Goal: Information Seeking & Learning: Learn about a topic

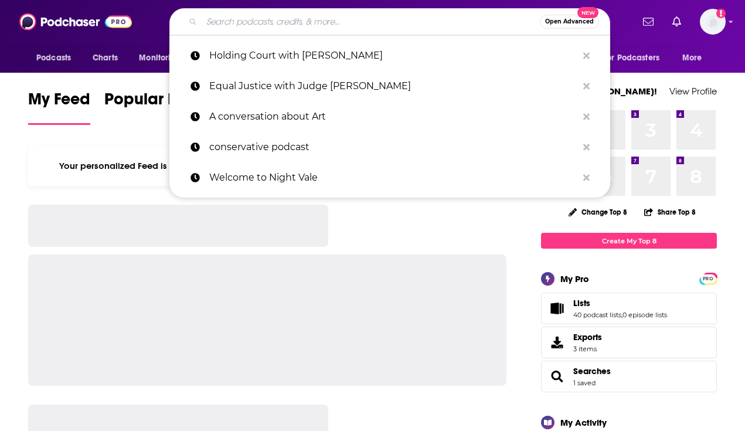
click at [286, 23] on input "Search podcasts, credits, & more..." at bounding box center [371, 21] width 338 height 19
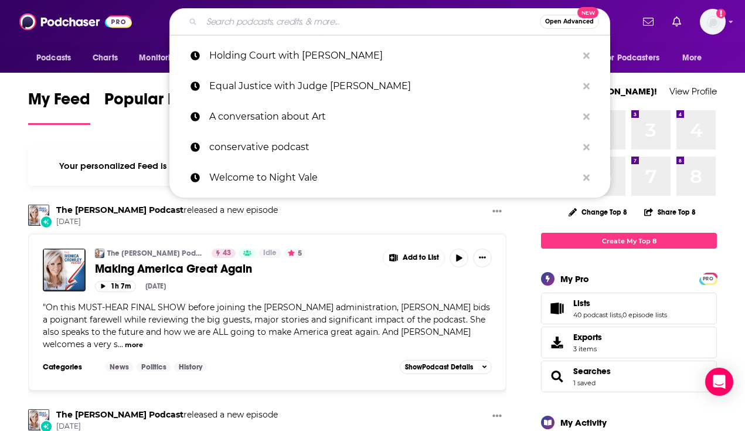
paste input "[PERSON_NAME]"
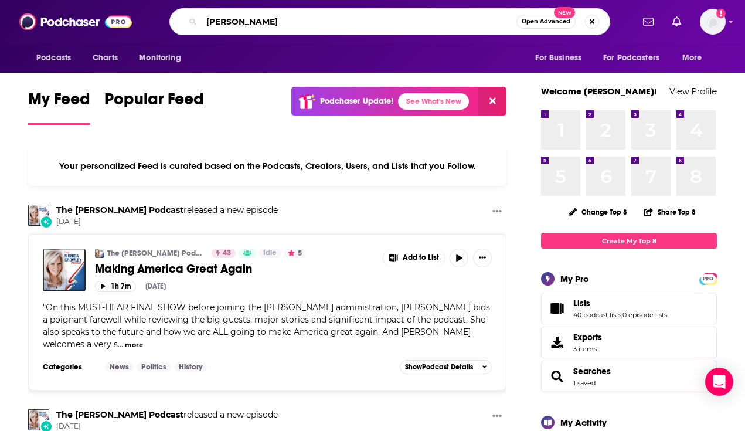
type input "[PERSON_NAME]"
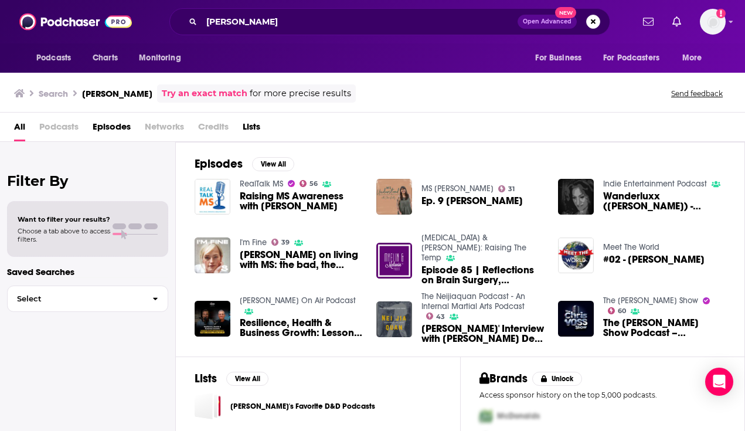
click at [206, 190] on img "Raising MS Awareness with Marti Hines" at bounding box center [213, 197] width 36 height 36
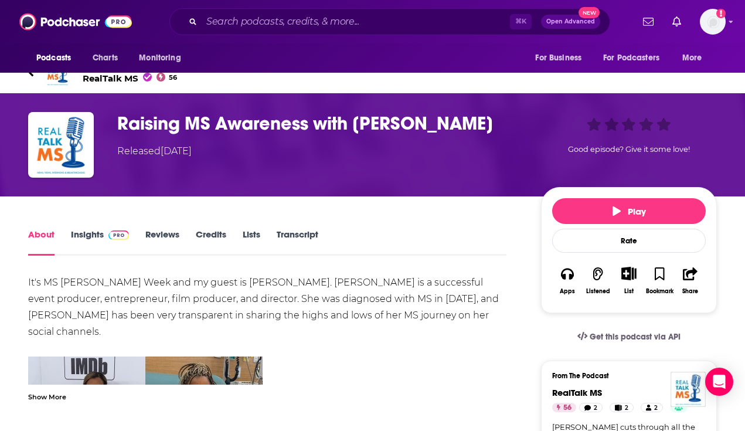
scroll to position [28, 0]
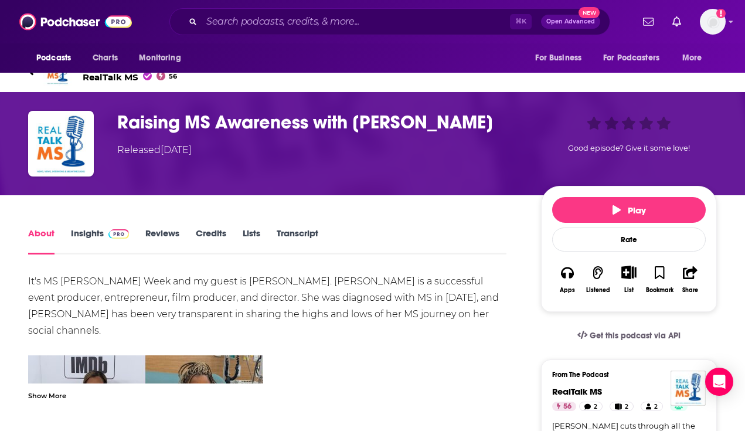
click at [81, 232] on link "Insights" at bounding box center [100, 241] width 58 height 27
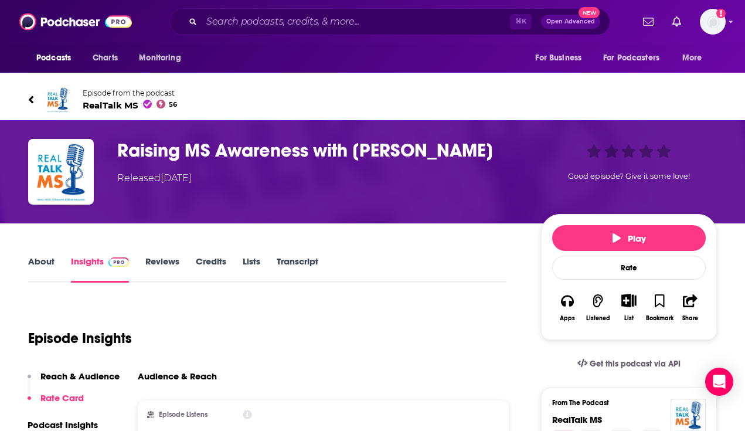
click at [167, 149] on h3 "Raising MS Awareness with [PERSON_NAME]" at bounding box center [319, 150] width 405 height 23
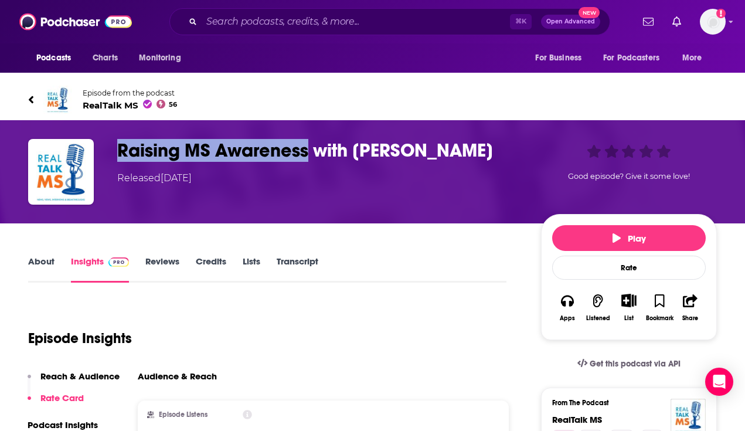
drag, startPoint x: 167, startPoint y: 149, endPoint x: 283, endPoint y: 160, distance: 117.2
click at [283, 160] on h3 "Raising MS Awareness with [PERSON_NAME]" at bounding box center [319, 150] width 405 height 23
click at [152, 147] on h3 "Raising MS Awareness with [PERSON_NAME]" at bounding box center [319, 150] width 405 height 23
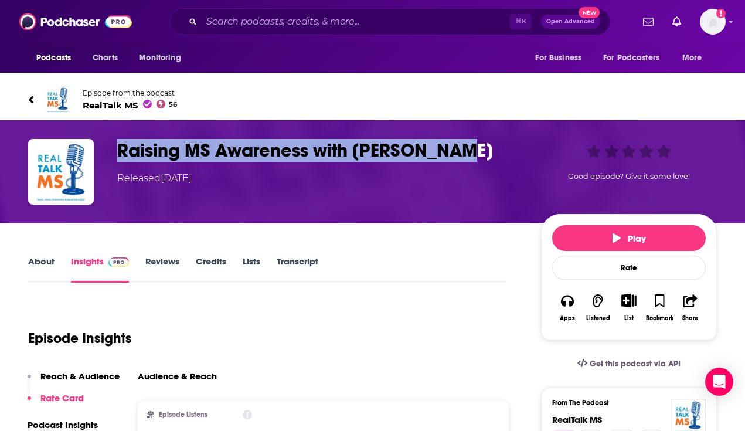
drag, startPoint x: 152, startPoint y: 147, endPoint x: 415, endPoint y: 148, distance: 262.2
click at [415, 148] on h3 "Raising MS Awareness with [PERSON_NAME]" at bounding box center [319, 150] width 405 height 23
